Goal: Task Accomplishment & Management: Manage account settings

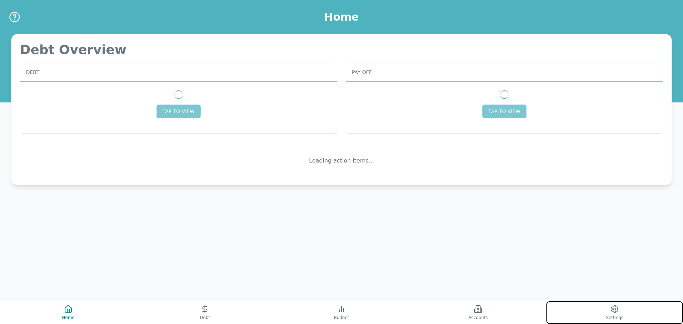
click at [619, 306] on button "Settings" at bounding box center [614, 312] width 137 height 23
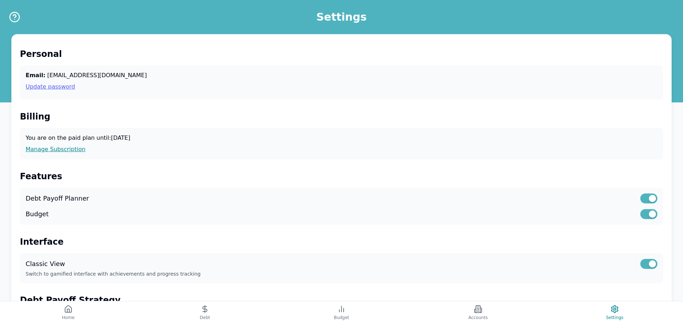
click at [49, 86] on link "Update password" at bounding box center [342, 87] width 632 height 9
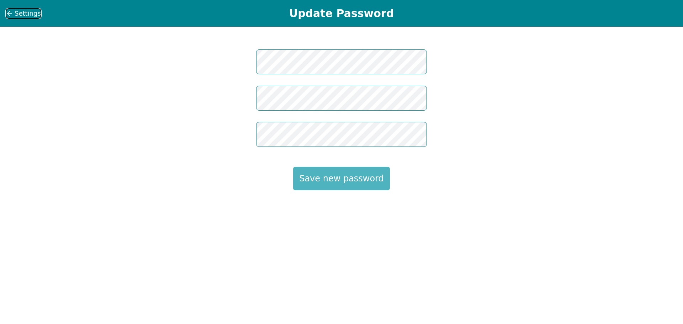
click at [18, 11] on span "Settings" at bounding box center [28, 14] width 26 height 10
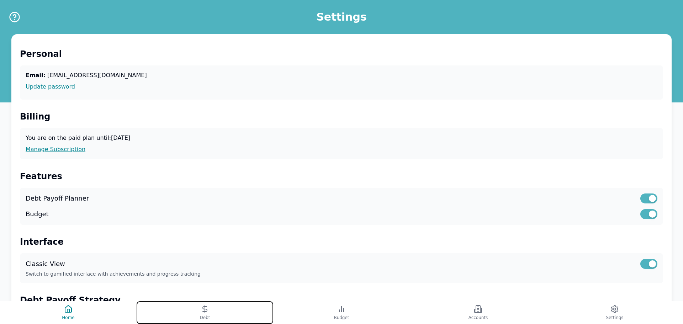
click at [204, 307] on icon at bounding box center [205, 309] width 4 height 5
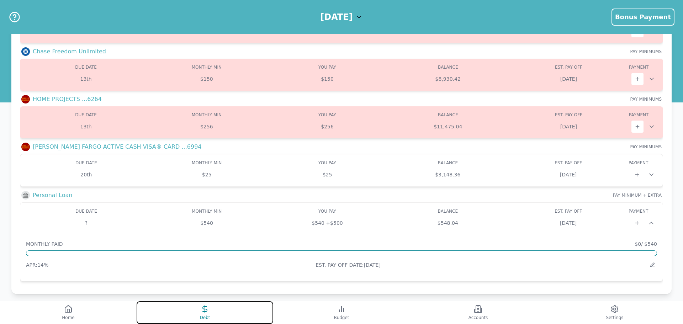
scroll to position [133, 0]
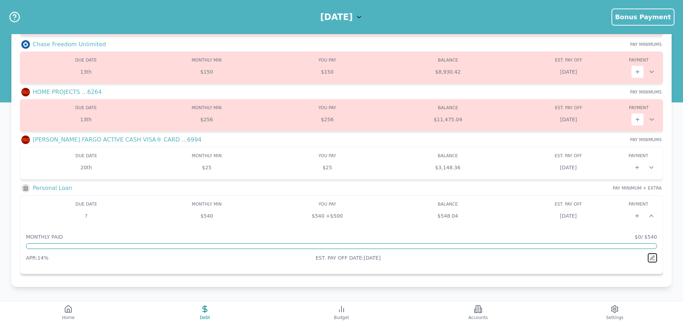
click at [656, 256] on button at bounding box center [652, 257] width 9 height 9
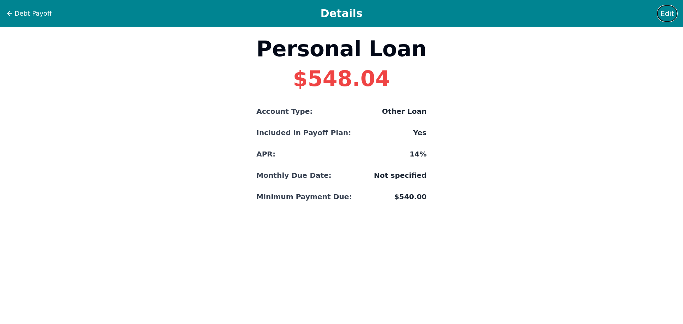
click at [667, 14] on span "Edit" at bounding box center [667, 14] width 14 height 10
select select "other"
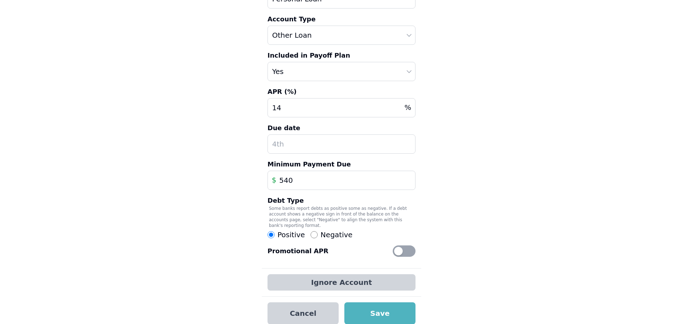
scroll to position [55, 0]
click at [312, 313] on button "Cancel" at bounding box center [302, 313] width 71 height 22
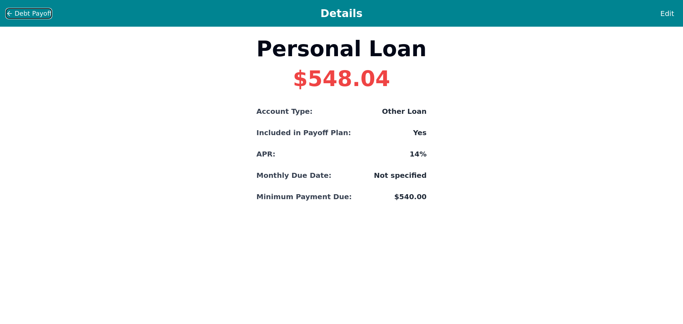
click at [23, 13] on span "Debt Payoff" at bounding box center [33, 14] width 37 height 10
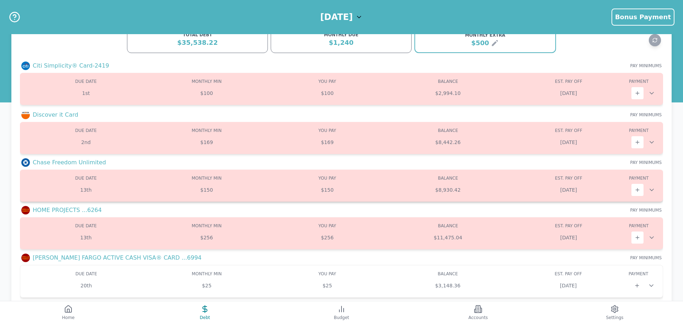
scroll to position [18, 0]
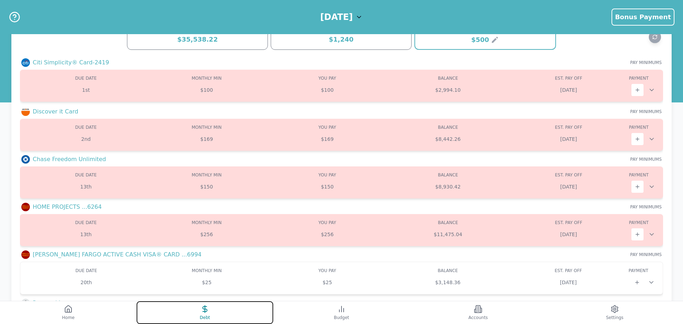
click at [209, 315] on span "Debt" at bounding box center [205, 318] width 10 height 6
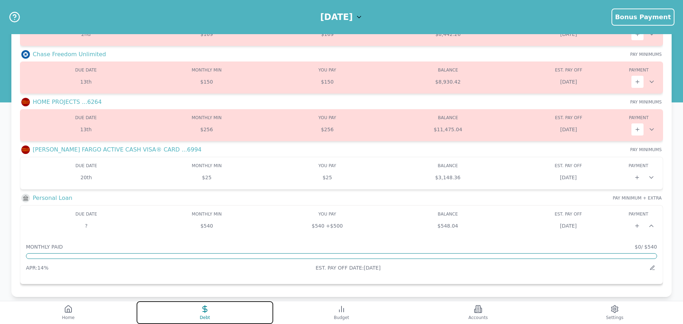
scroll to position [133, 0]
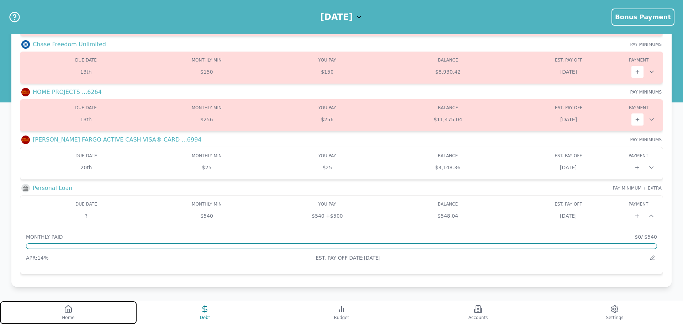
click at [72, 309] on icon at bounding box center [68, 309] width 9 height 9
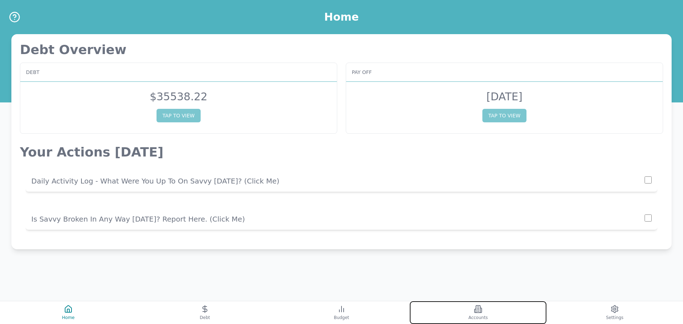
click at [471, 313] on button "Accounts" at bounding box center [478, 312] width 137 height 23
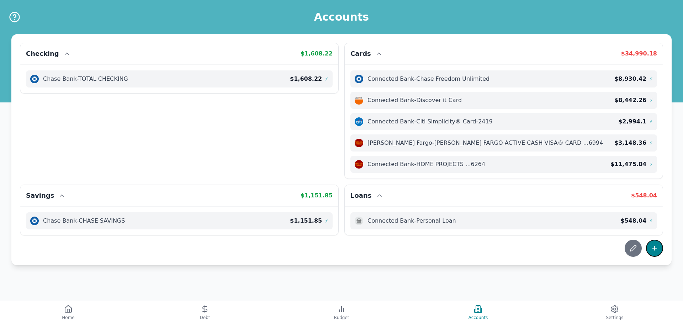
click at [653, 251] on icon at bounding box center [654, 248] width 7 height 7
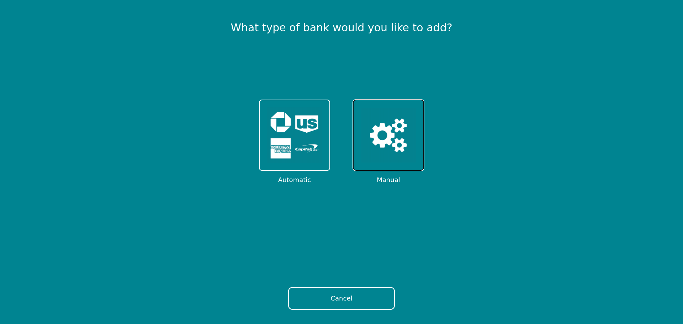
click at [411, 134] on img at bounding box center [388, 134] width 55 height 55
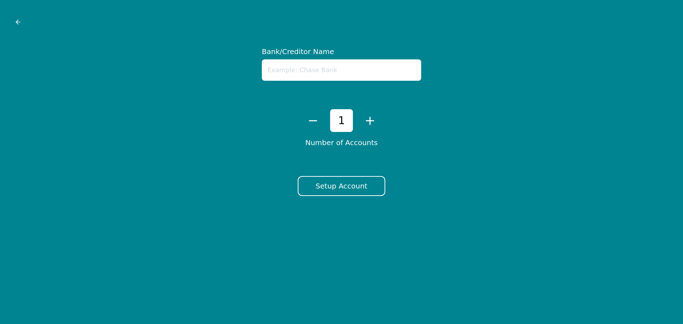
click at [331, 72] on input "text" at bounding box center [341, 69] width 159 height 21
type input "Upgrade Loan"
click at [352, 191] on button "Setup Account" at bounding box center [341, 186] width 87 height 20
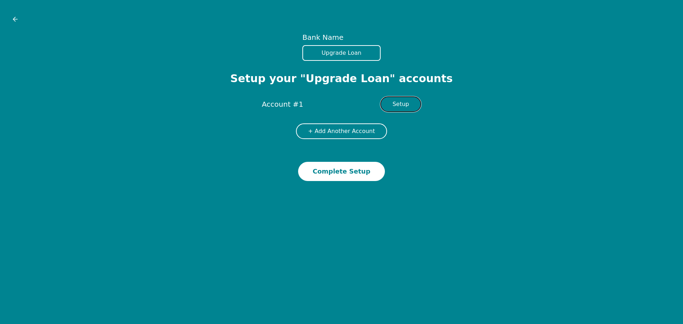
click at [410, 107] on button "Setup" at bounding box center [400, 104] width 41 height 16
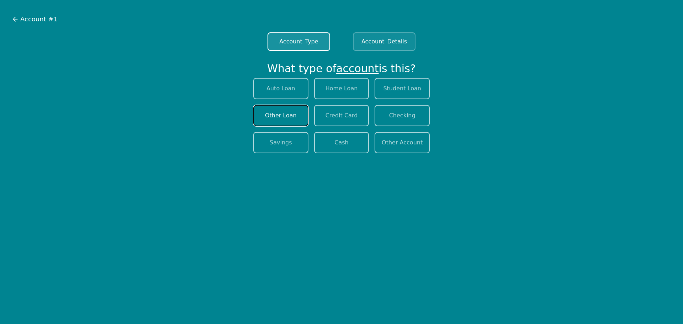
click at [273, 117] on button "Other Loan" at bounding box center [280, 115] width 55 height 21
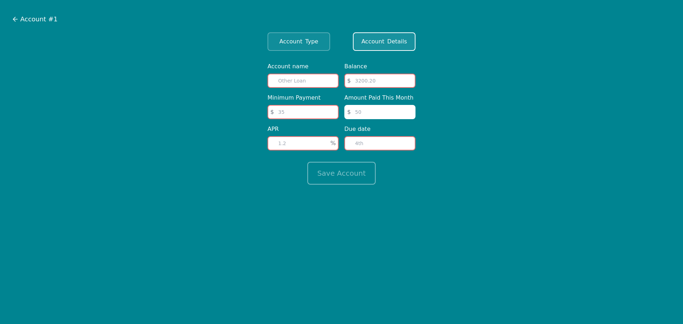
click at [296, 80] on input "text" at bounding box center [302, 81] width 71 height 14
type input "Upgrade Loan"
click at [369, 76] on input "number" at bounding box center [379, 81] width 71 height 14
type input "24000"
click at [303, 110] on input "number" at bounding box center [302, 112] width 71 height 14
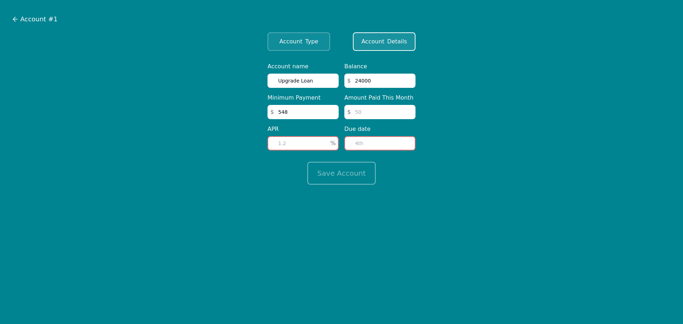
type input "548"
click at [389, 110] on input "number" at bounding box center [379, 112] width 71 height 14
drag, startPoint x: 389, startPoint y: 110, endPoint x: 337, endPoint y: 111, distance: 51.6
click at [337, 111] on div "Account name Upgrade Loan Minimum Payment $ 548 APR % Balance $ 24000 Amount Pa…" at bounding box center [341, 106] width 148 height 88
type input "548"
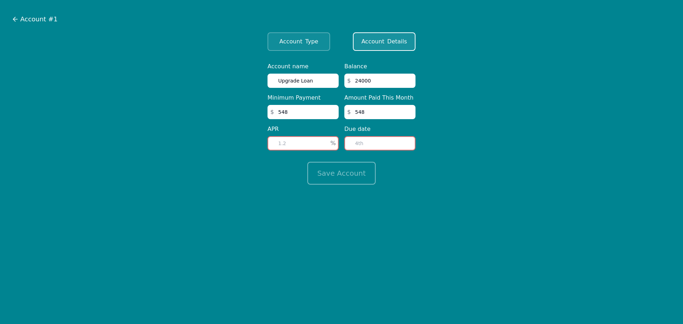
click at [310, 139] on input "number" at bounding box center [302, 143] width 71 height 14
type input "14"
click at [384, 145] on input "number" at bounding box center [379, 143] width 71 height 14
type input "21"
click at [326, 176] on button "Save Account" at bounding box center [341, 173] width 68 height 23
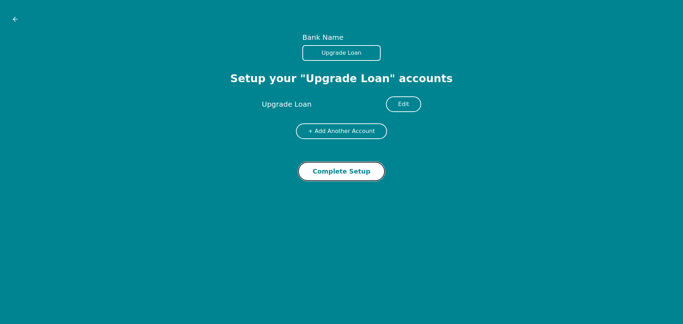
click at [329, 172] on button "Complete Setup" at bounding box center [341, 171] width 87 height 19
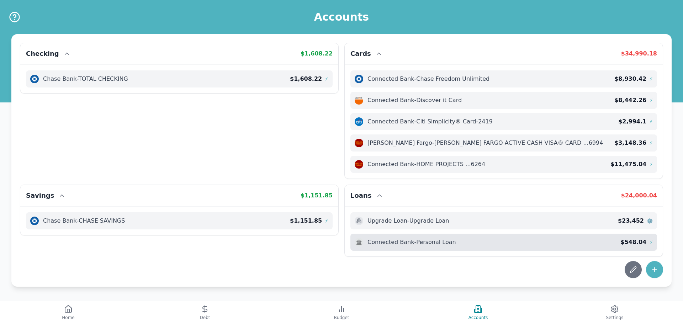
click at [652, 244] on span "⚡" at bounding box center [651, 242] width 4 height 7
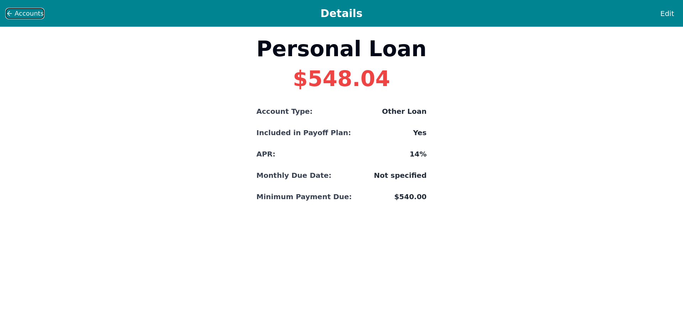
click at [22, 15] on span "Accounts" at bounding box center [29, 14] width 29 height 10
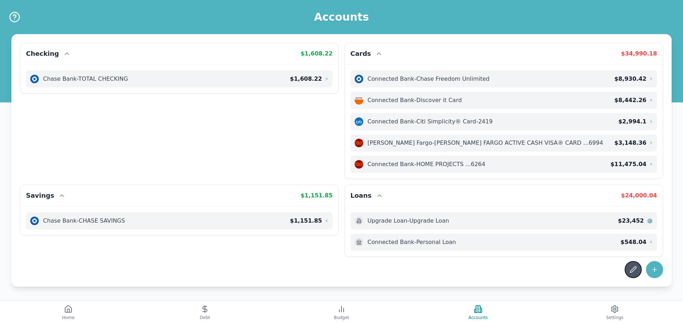
click at [633, 269] on icon at bounding box center [633, 269] width 7 height 7
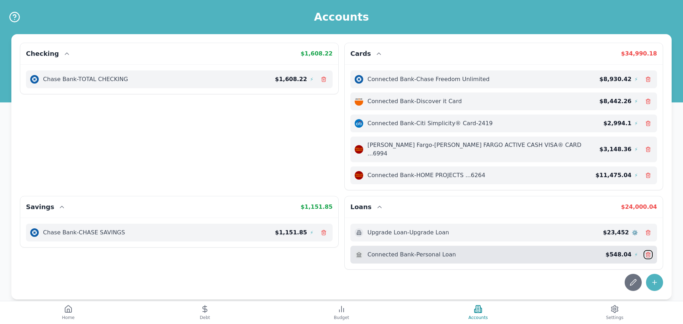
click at [647, 252] on icon at bounding box center [648, 255] width 6 height 6
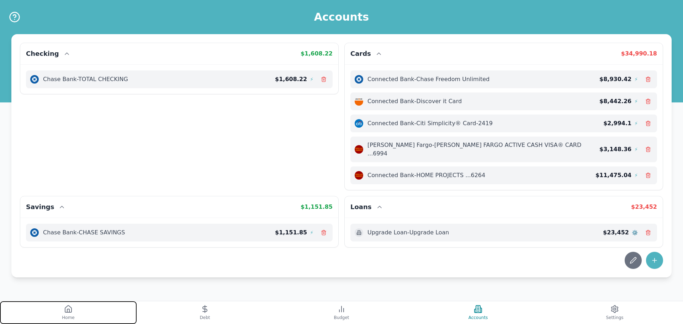
click at [66, 305] on icon at bounding box center [68, 309] width 9 height 9
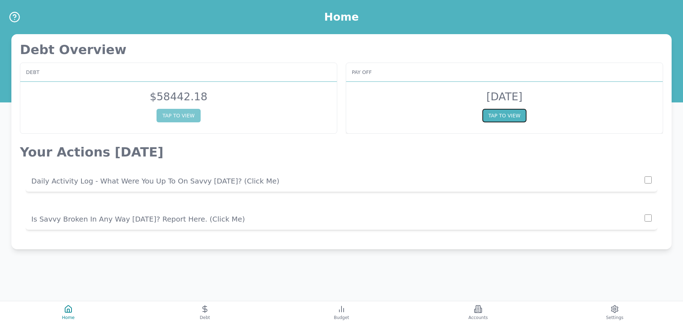
click at [511, 117] on button "TAP TO VIEW" at bounding box center [504, 116] width 44 height 14
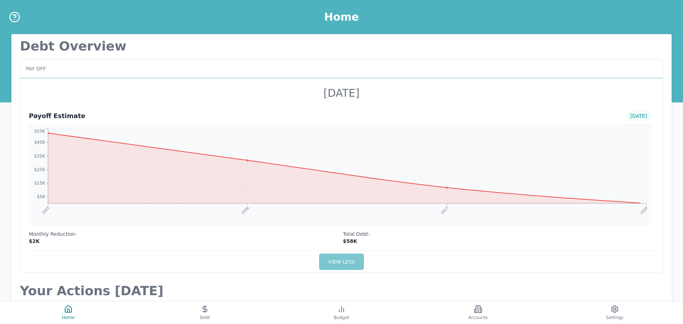
scroll to position [79, 0]
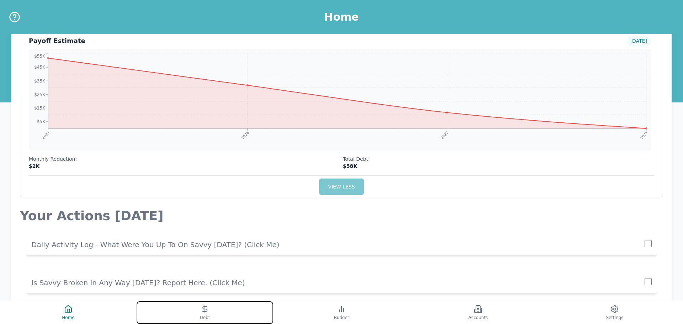
click at [197, 310] on button "Debt" at bounding box center [205, 312] width 137 height 23
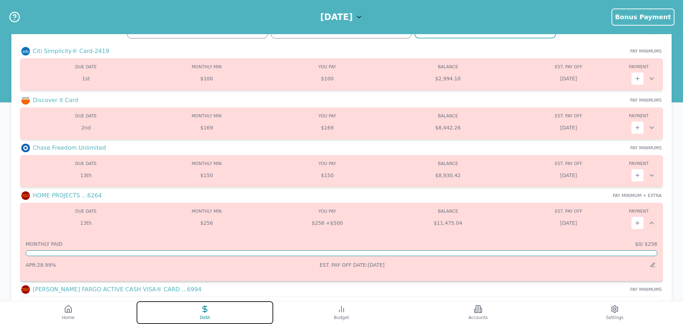
scroll to position [47, 0]
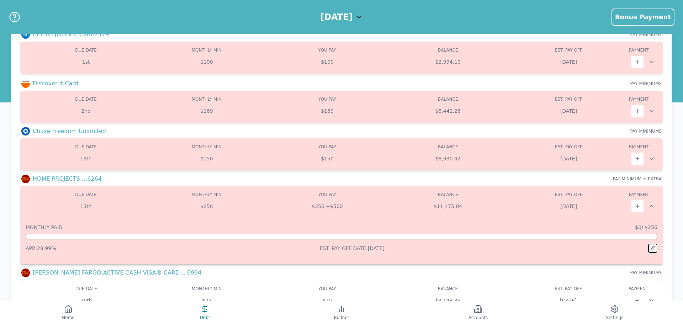
click at [652, 246] on icon at bounding box center [653, 248] width 6 height 6
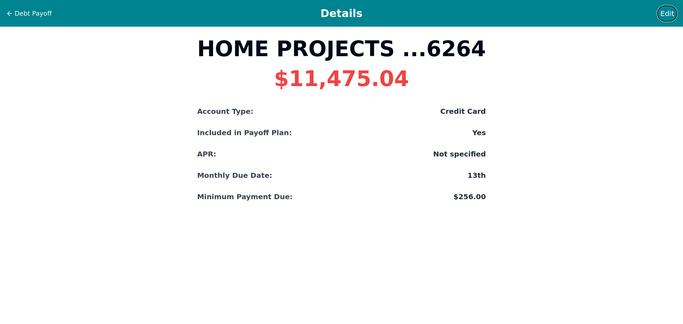
click at [668, 14] on span "Edit" at bounding box center [667, 14] width 14 height 10
select select "credit"
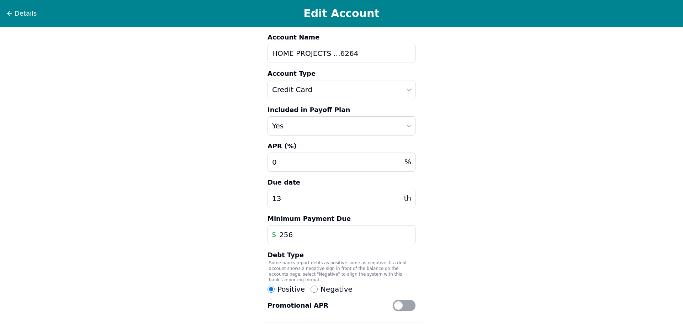
click at [302, 166] on input "0" at bounding box center [341, 162] width 148 height 19
drag, startPoint x: 307, startPoint y: 159, endPoint x: 213, endPoint y: 144, distance: 95.1
click at [220, 153] on div "Details Edit Account Account Name HOME PROJECTS ...6264 Account Type Auto Loan …" at bounding box center [341, 192] width 683 height 384
click at [486, 211] on div "Details Edit Account Account Name HOME PROJECTS ...6264 Account Type Auto Loan …" at bounding box center [341, 192] width 683 height 384
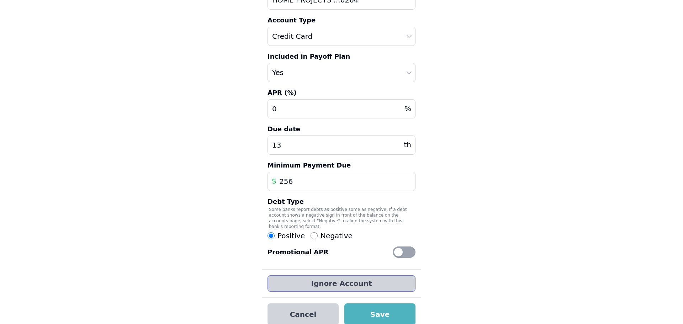
scroll to position [55, 0]
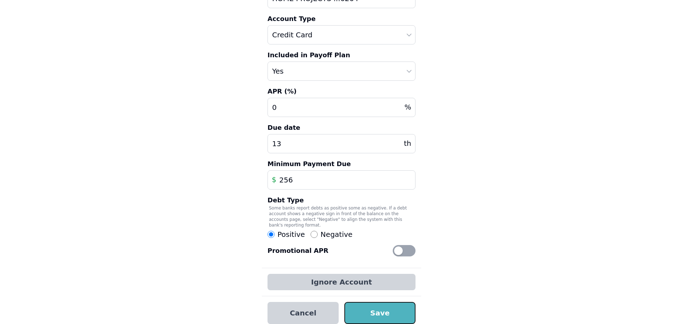
click at [385, 307] on button "Save" at bounding box center [379, 313] width 71 height 22
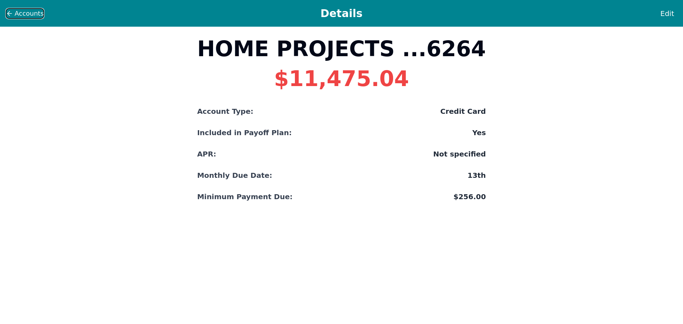
click at [21, 12] on span "Accounts" at bounding box center [29, 14] width 29 height 10
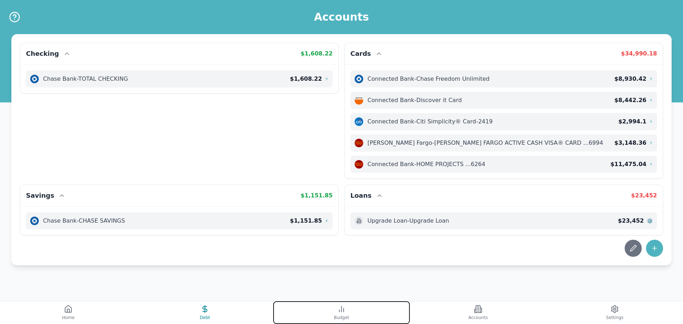
click at [345, 316] on span "Budget" at bounding box center [341, 318] width 15 height 6
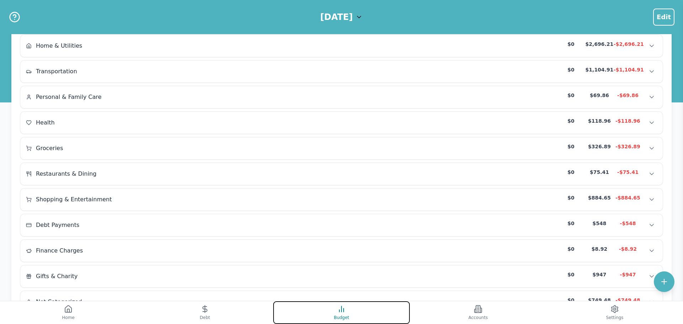
scroll to position [94, 0]
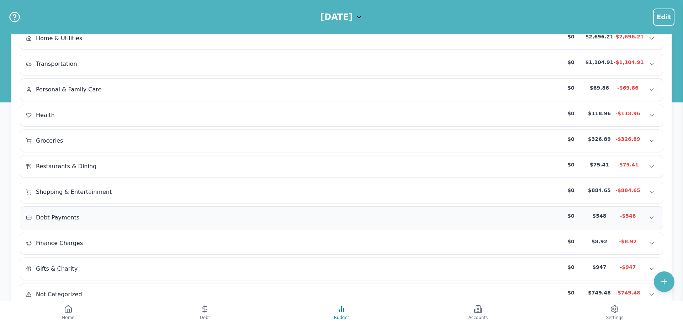
click at [69, 213] on div "Debt Payments $0 $548 -$548" at bounding box center [341, 217] width 631 height 11
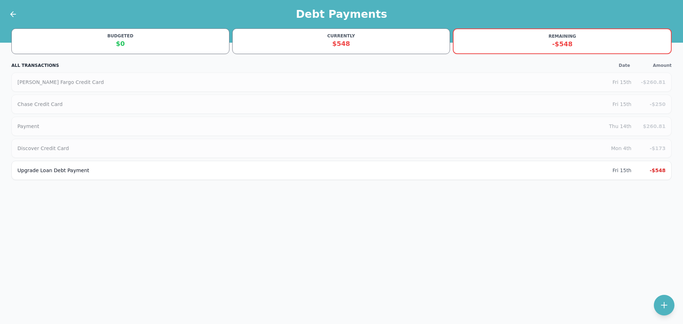
click at [3, 17] on div at bounding box center [9, 14] width 18 height 28
click at [9, 14] on icon at bounding box center [13, 14] width 9 height 9
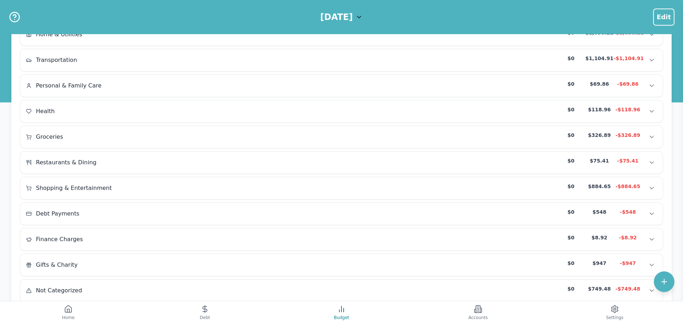
scroll to position [121, 0]
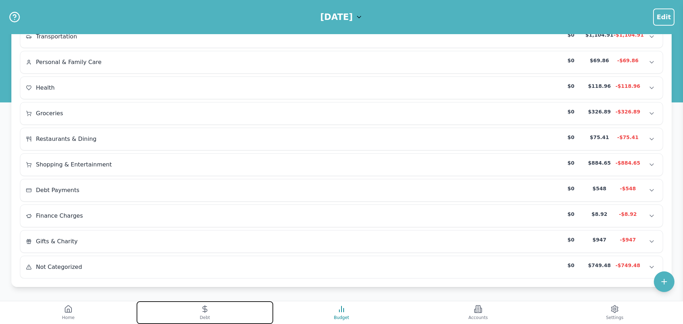
click at [205, 313] on button "Debt" at bounding box center [205, 312] width 137 height 23
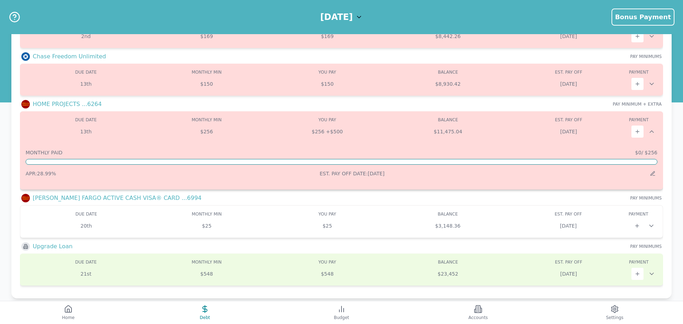
click at [43, 175] on span "APR: 28.99 %" at bounding box center [41, 174] width 30 height 6
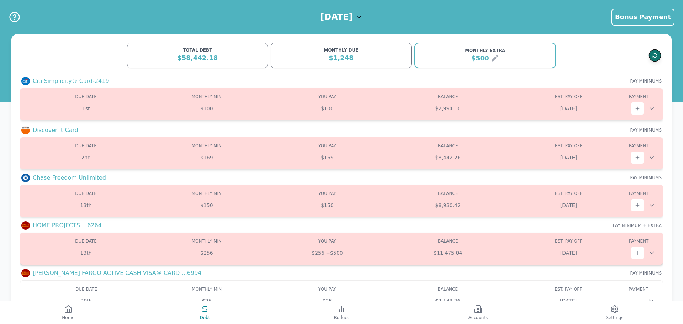
click at [653, 54] on icon "Refresh data" at bounding box center [654, 55] width 5 height 5
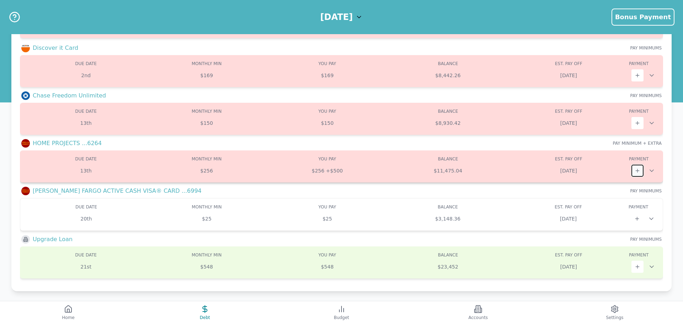
click at [633, 172] on button at bounding box center [637, 171] width 12 height 12
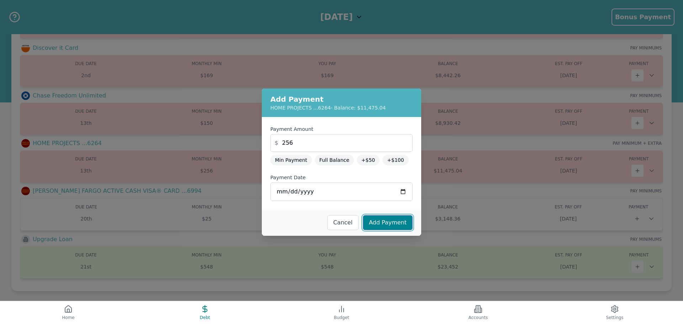
click at [389, 218] on button "Add Payment" at bounding box center [388, 222] width 50 height 15
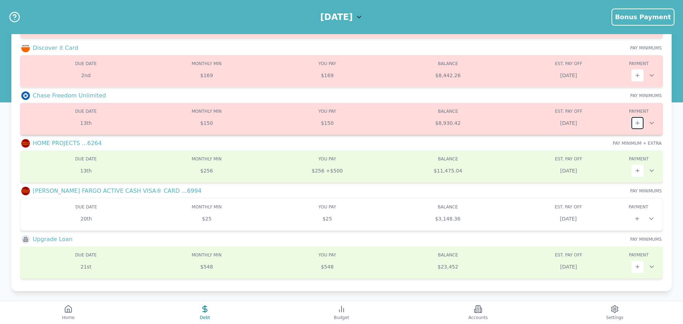
click at [635, 120] on icon at bounding box center [637, 123] width 6 height 6
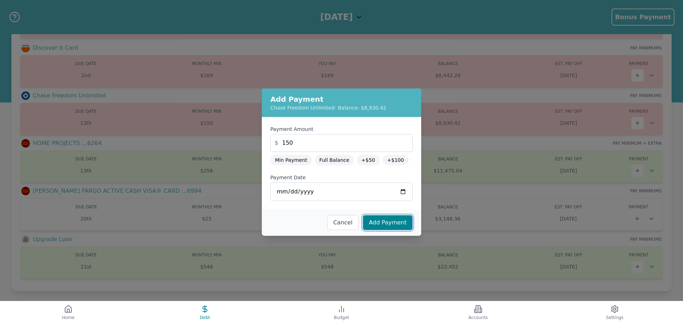
click at [382, 225] on button "Add Payment" at bounding box center [388, 222] width 50 height 15
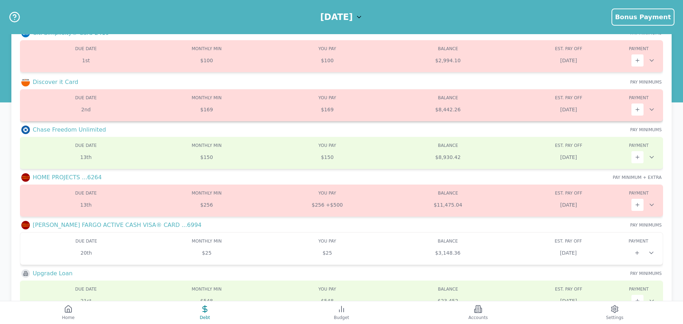
scroll to position [0, 0]
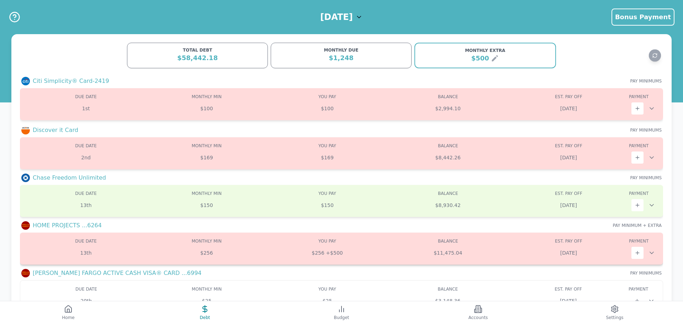
click at [331, 256] on div "$256 + $500" at bounding box center [327, 252] width 121 height 7
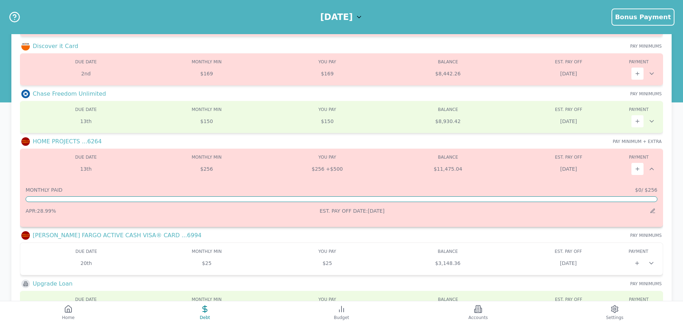
scroll to position [89, 0]
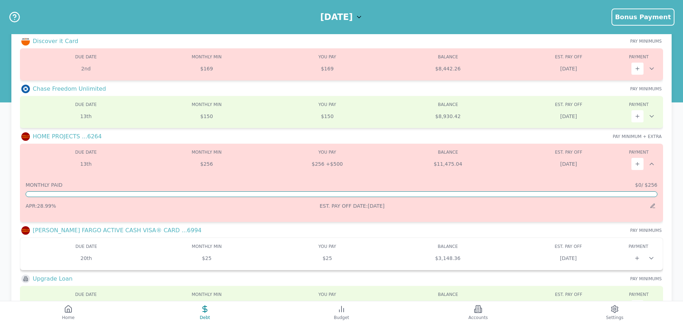
click at [36, 205] on span "APR: 28.99 %" at bounding box center [41, 206] width 30 height 6
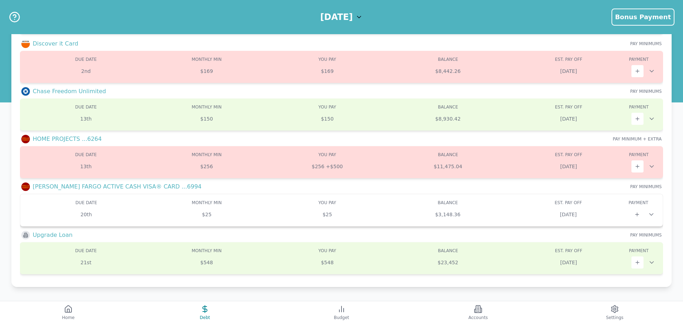
scroll to position [86, 0]
click at [635, 164] on icon at bounding box center [637, 167] width 6 height 6
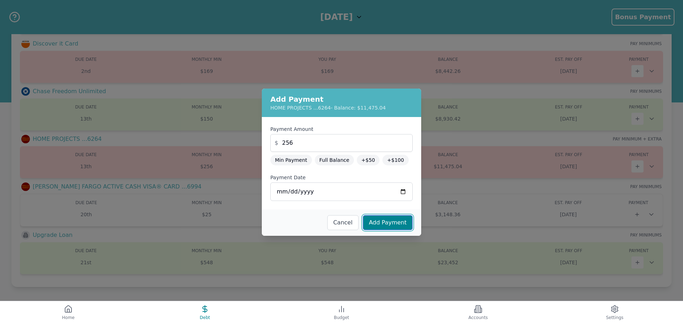
click at [394, 219] on button "Add Payment" at bounding box center [388, 222] width 50 height 15
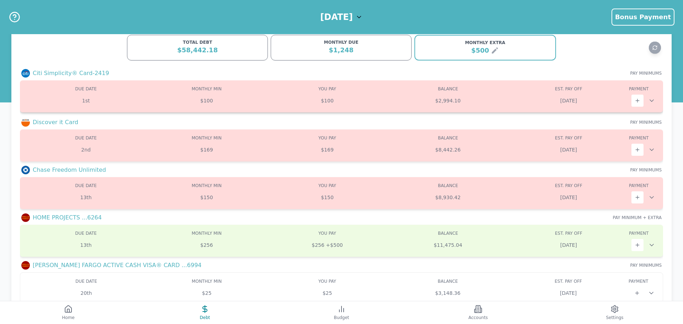
scroll to position [0, 0]
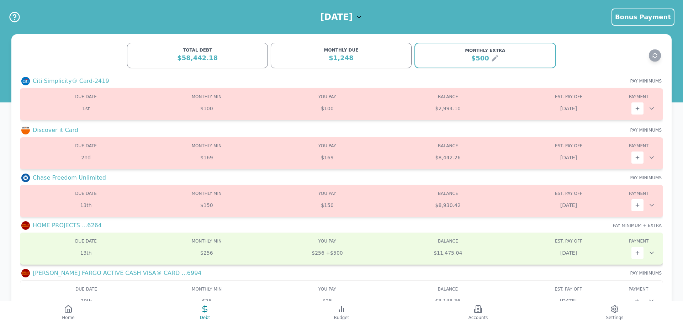
click at [60, 237] on div "Due: 13th Min: $256 You Pay: $256 + $500 Balance: $11,475.04 DUE DATE MONTHLY M…" at bounding box center [341, 249] width 643 height 32
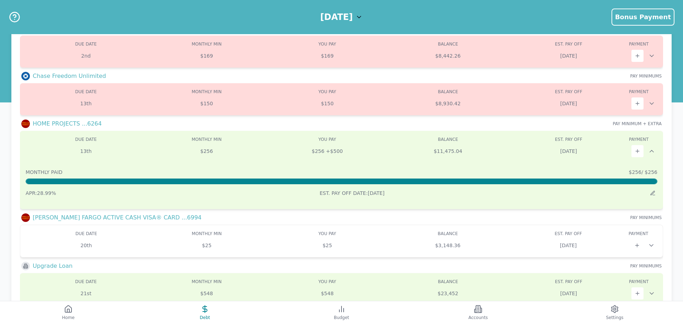
scroll to position [109, 0]
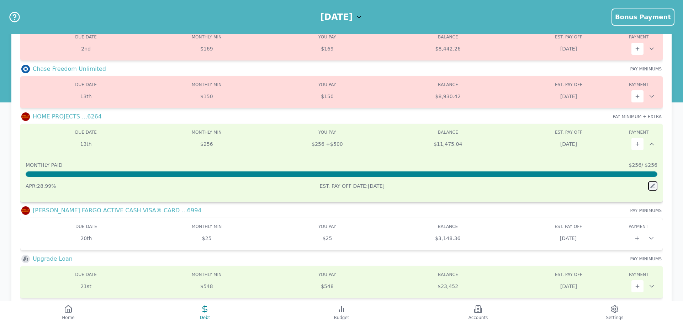
click at [653, 187] on icon at bounding box center [653, 186] width 6 height 6
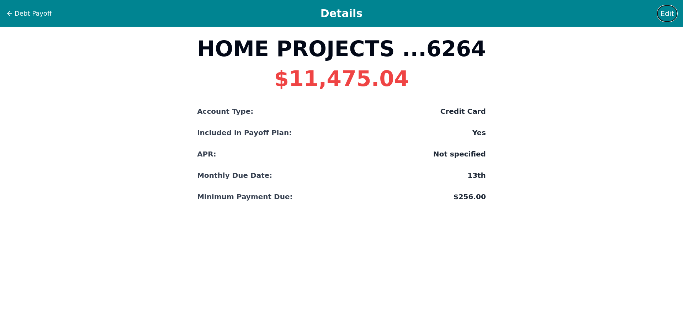
click at [663, 15] on span "Edit" at bounding box center [667, 14] width 14 height 10
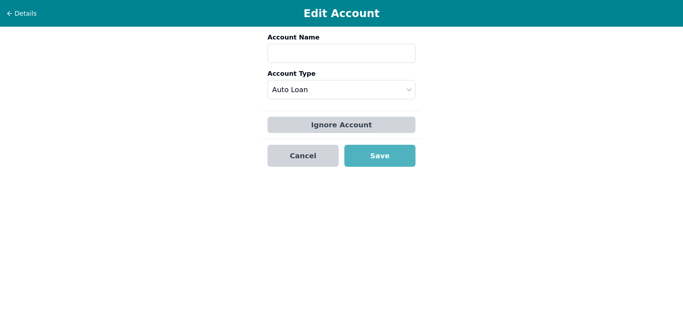
type input "HOME PROJECTS ...6264"
select select "credit"
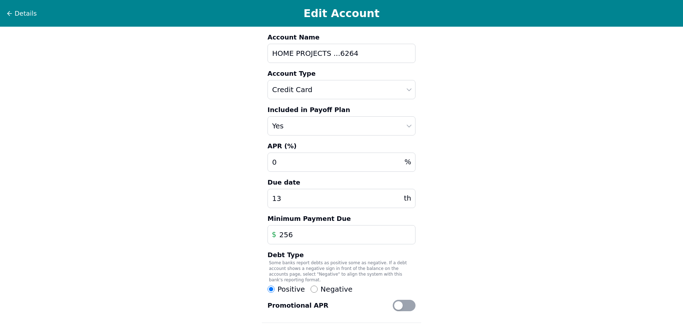
click at [280, 158] on input "0" at bounding box center [341, 162] width 148 height 19
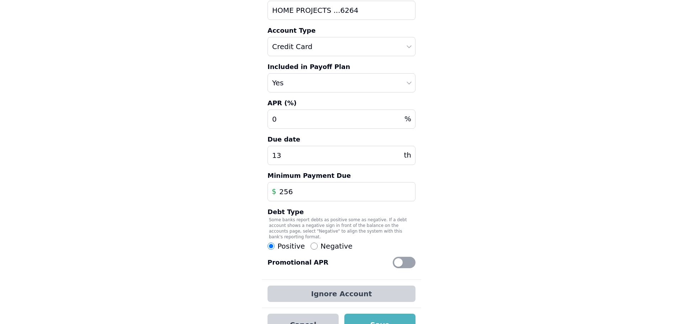
scroll to position [55, 0]
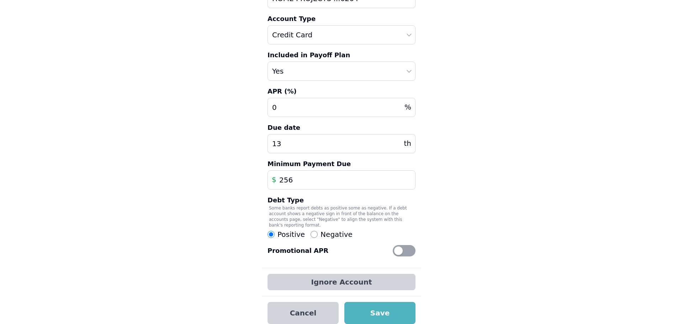
click at [401, 247] on div at bounding box center [398, 250] width 9 height 9
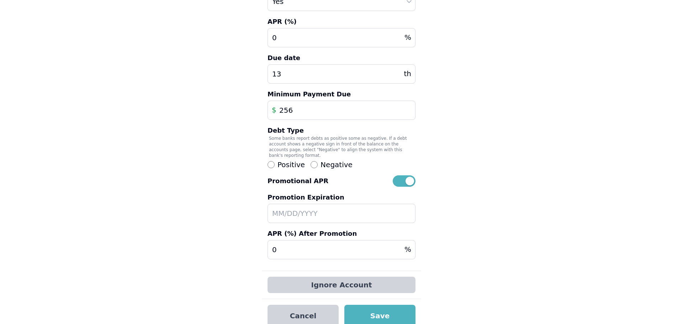
scroll to position [127, 0]
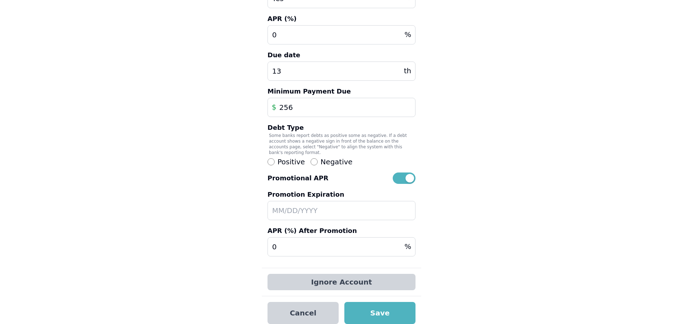
click at [308, 210] on input "text" at bounding box center [341, 210] width 148 height 19
type input "[DATE]"
click at [407, 311] on button "Save" at bounding box center [379, 313] width 71 height 22
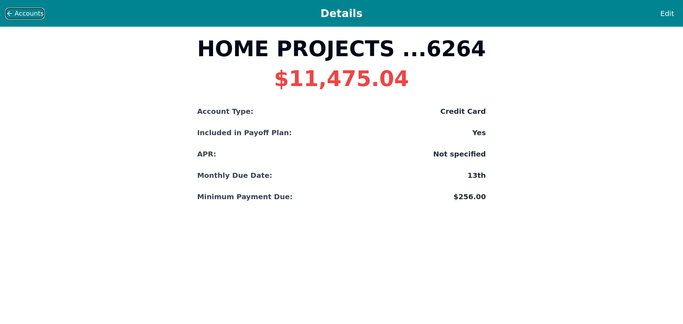
click at [19, 11] on span "Accounts" at bounding box center [29, 14] width 29 height 10
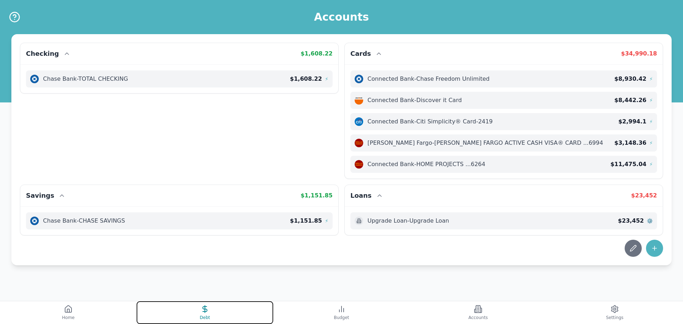
click at [207, 316] on span "Debt" at bounding box center [205, 318] width 10 height 6
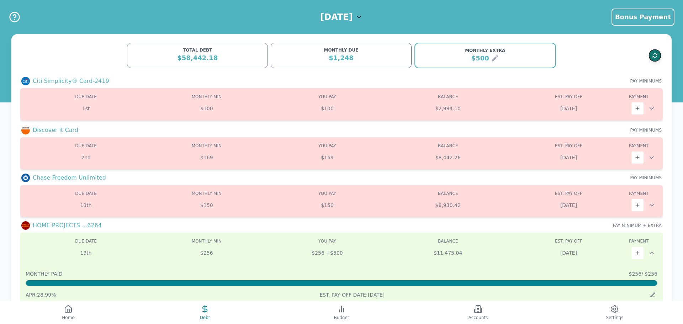
click at [655, 58] on icon "Refresh data" at bounding box center [654, 55] width 5 height 5
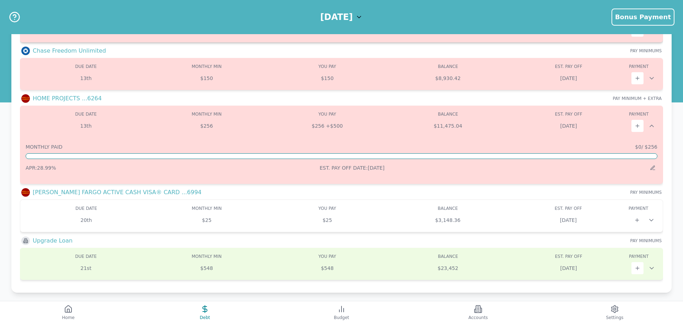
scroll to position [129, 0]
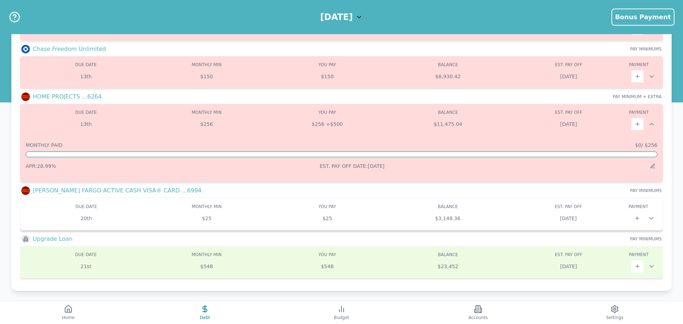
click at [570, 214] on div "20th $25 $25 $3,148.36 [DATE]" at bounding box center [341, 218] width 631 height 12
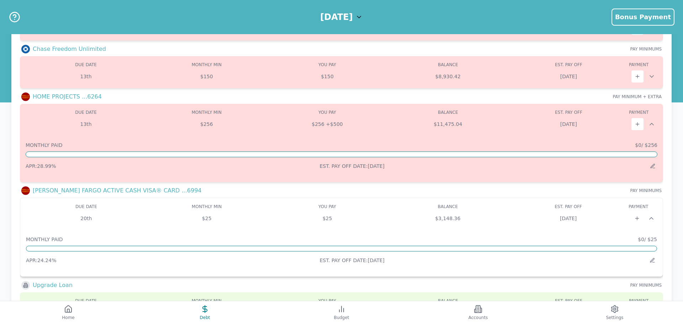
click at [570, 214] on div "20th $25 $25 $3,148.36 [DATE]" at bounding box center [341, 218] width 631 height 12
